Goal: Information Seeking & Learning: Learn about a topic

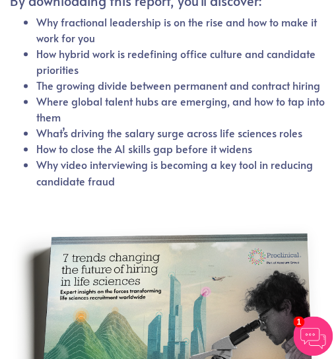
scroll to position [325, 0]
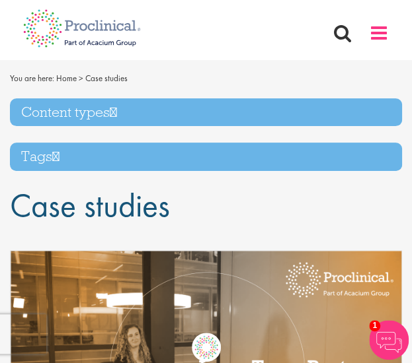
click at [374, 37] on span at bounding box center [379, 33] width 20 height 20
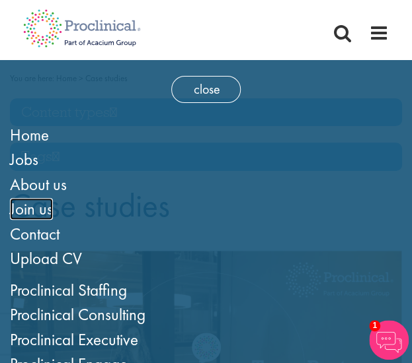
click at [34, 213] on span "Join us" at bounding box center [31, 209] width 43 height 22
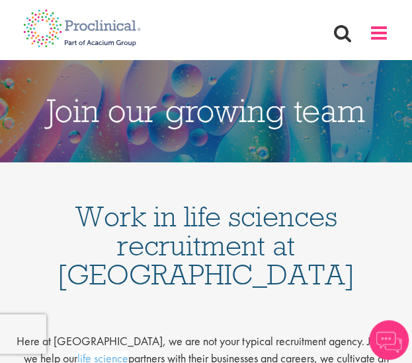
click at [386, 37] on span at bounding box center [379, 33] width 20 height 20
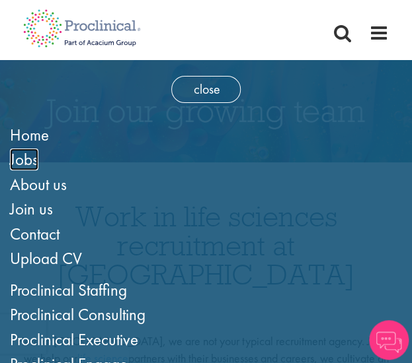
click at [24, 158] on span "Jobs" at bounding box center [24, 160] width 28 height 22
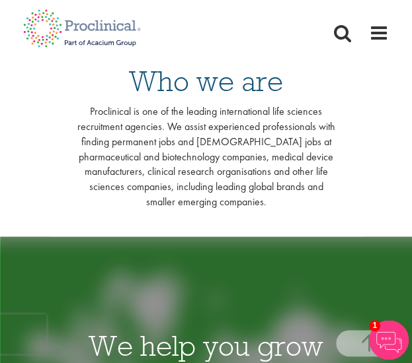
scroll to position [205, 0]
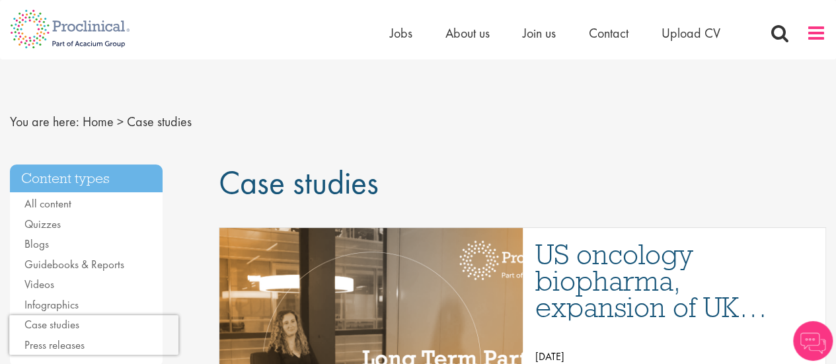
click at [810, 39] on span at bounding box center [816, 33] width 20 height 20
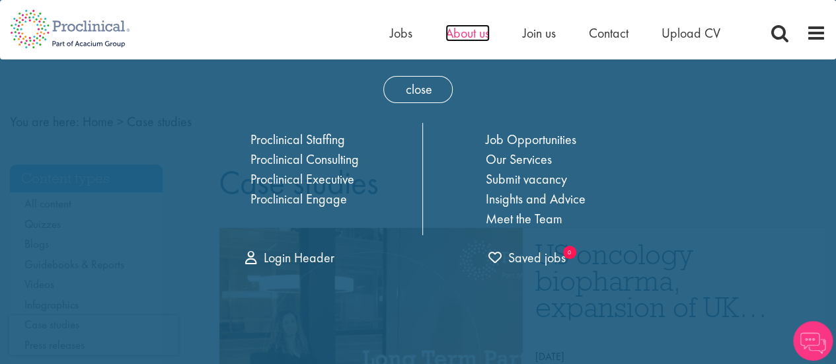
click at [476, 33] on span "About us" at bounding box center [467, 32] width 44 height 17
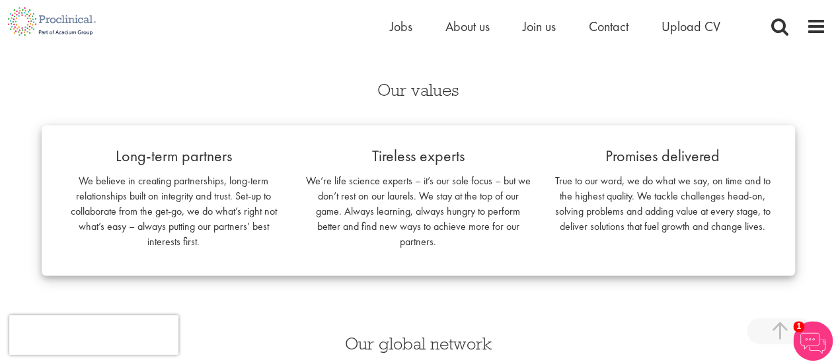
scroll to position [828, 0]
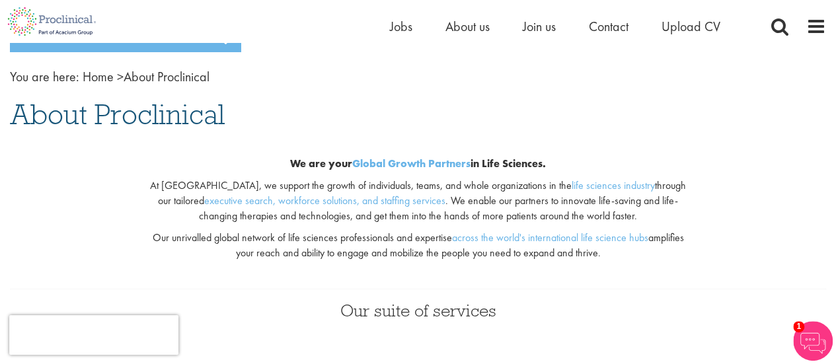
scroll to position [39, 0]
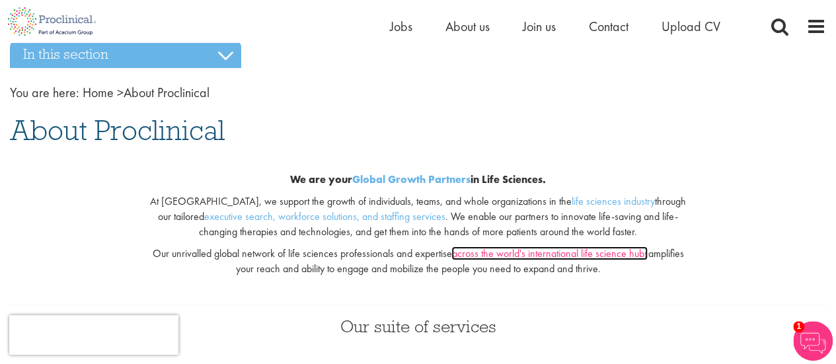
click at [588, 254] on link "across the world's international life science hubs" at bounding box center [549, 253] width 196 height 14
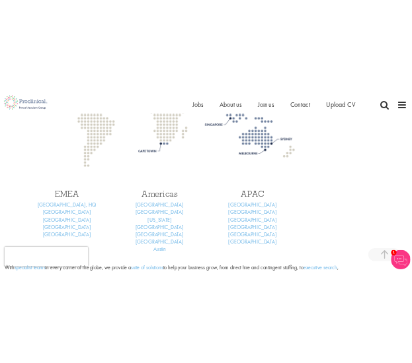
scroll to position [3298, 0]
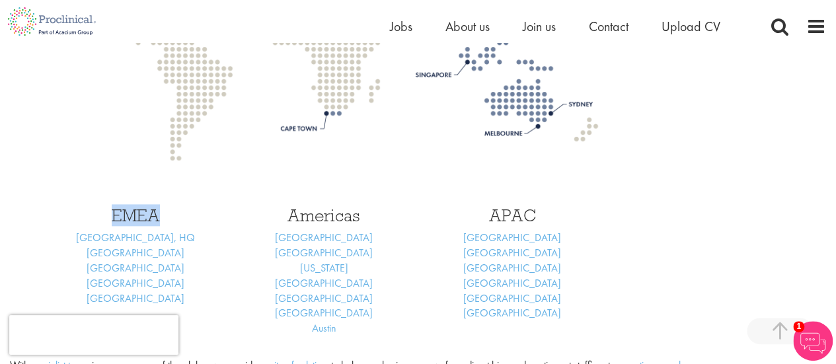
drag, startPoint x: 164, startPoint y: 196, endPoint x: 92, endPoint y: 194, distance: 71.4
click at [92, 207] on h3 "EMEA" at bounding box center [136, 215] width 168 height 17
copy h3 "EMEA"
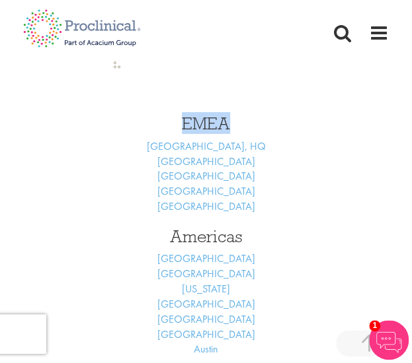
scroll to position [5937, 0]
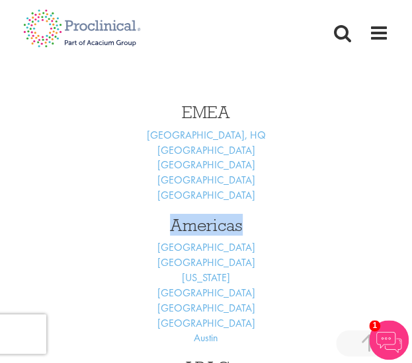
drag, startPoint x: 266, startPoint y: 158, endPoint x: 161, endPoint y: 161, distance: 104.4
click at [161, 217] on h3 "Americas" at bounding box center [206, 225] width 352 height 17
copy h3 "Americas"
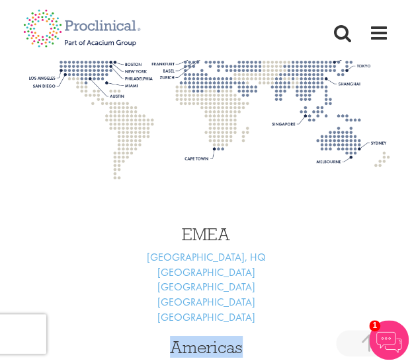
scroll to position [5803, 0]
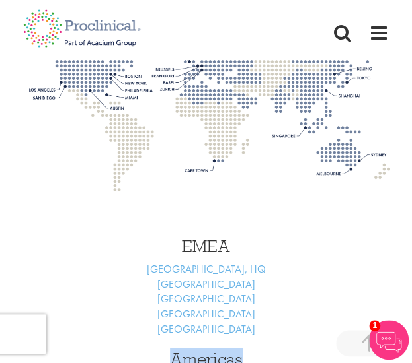
click at [200, 238] on h3 "EMEA" at bounding box center [206, 246] width 352 height 17
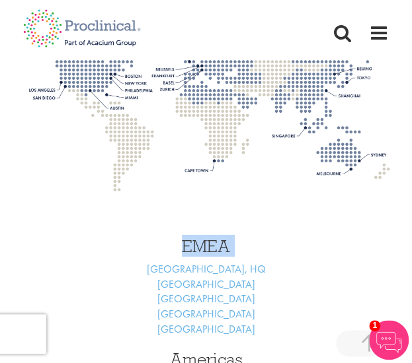
click at [200, 238] on h3 "EMEA" at bounding box center [206, 246] width 352 height 17
copy div "EMEA"
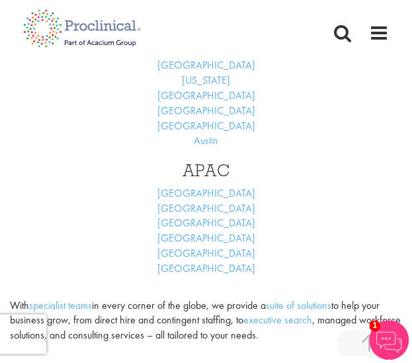
scroll to position [6147, 0]
